Goal: Task Accomplishment & Management: Use online tool/utility

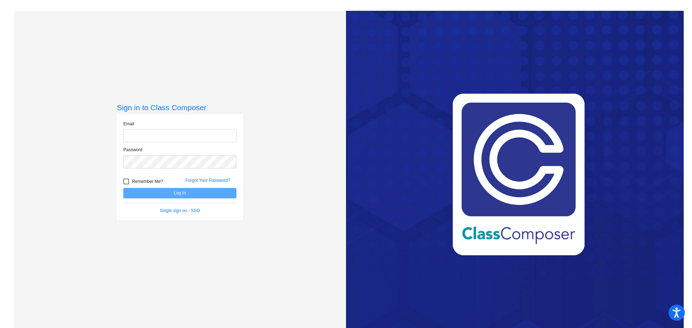
type input "[EMAIL_ADDRESS][DOMAIN_NAME]"
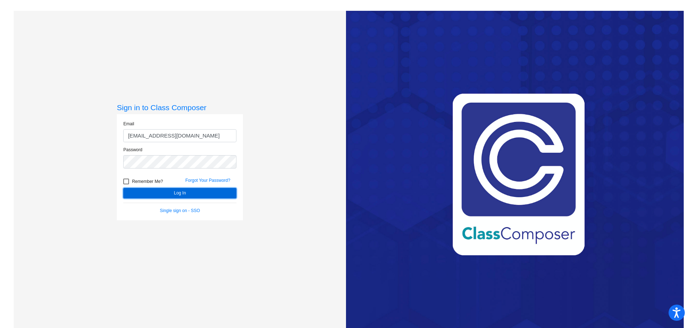
click at [159, 193] on button "Log In" at bounding box center [179, 193] width 113 height 10
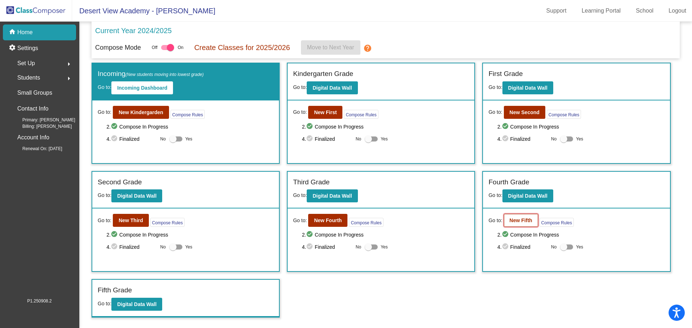
click at [519, 222] on b "New Fifth" at bounding box center [521, 221] width 23 height 6
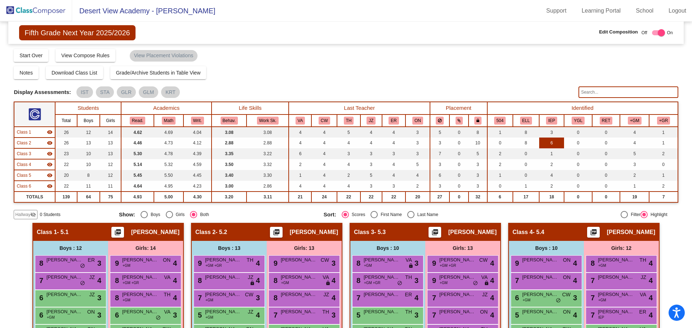
click at [555, 145] on td "6" at bounding box center [551, 143] width 25 height 11
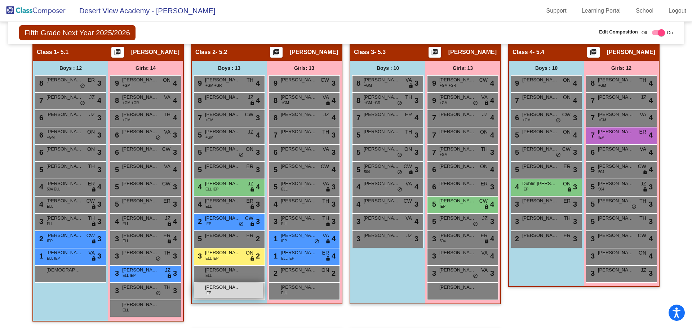
scroll to position [180, 0]
